Goal: Communication & Community: Connect with others

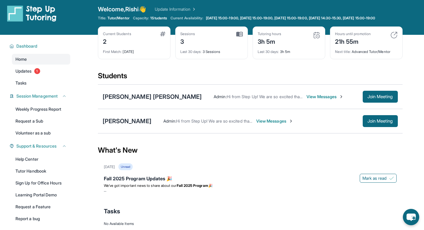
scroll to position [4, 0]
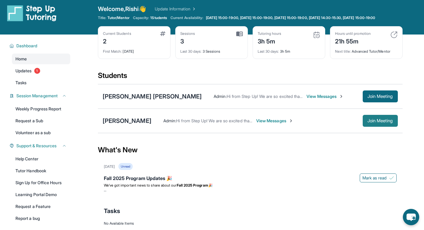
click at [368, 123] on span "Join Meeting" at bounding box center [381, 121] width 26 height 4
click at [269, 124] on span "View Messages" at bounding box center [274, 121] width 37 height 6
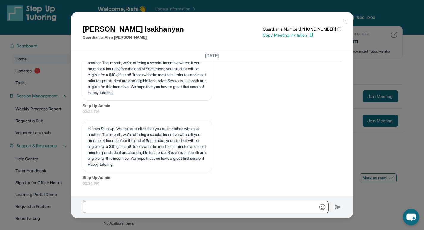
scroll to position [789, 0]
click at [346, 20] on img at bounding box center [344, 20] width 5 height 5
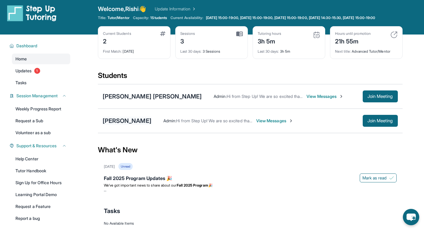
click at [140, 124] on div "[PERSON_NAME]" at bounding box center [127, 121] width 49 height 8
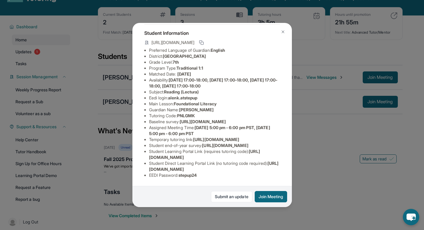
scroll to position [0, 0]
